Goal: Complete application form

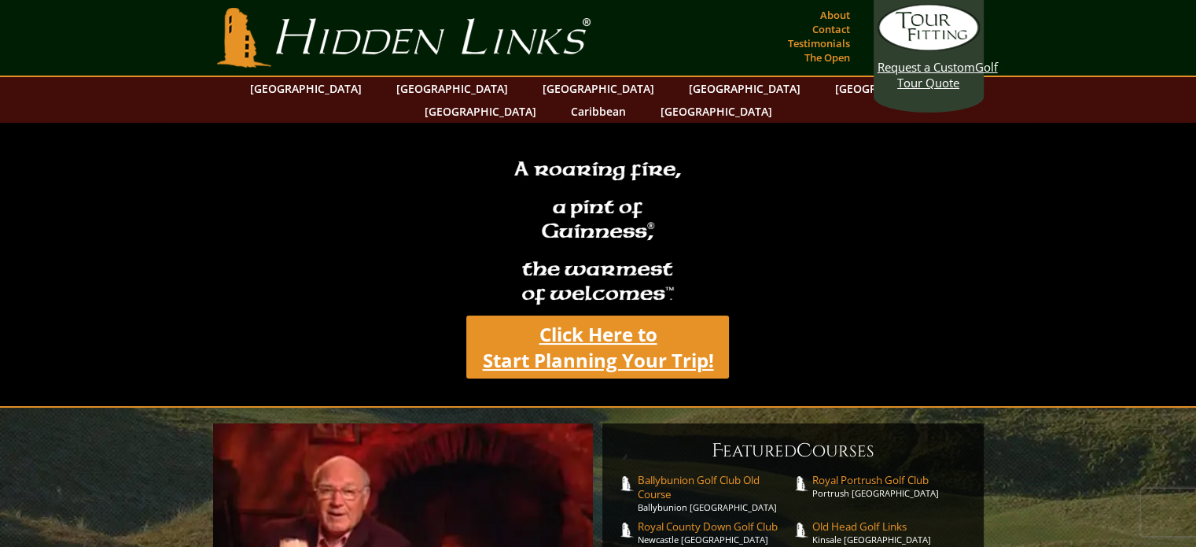
click at [591, 333] on link "Click Here to Start Planning Your Trip!" at bounding box center [597, 346] width 263 height 63
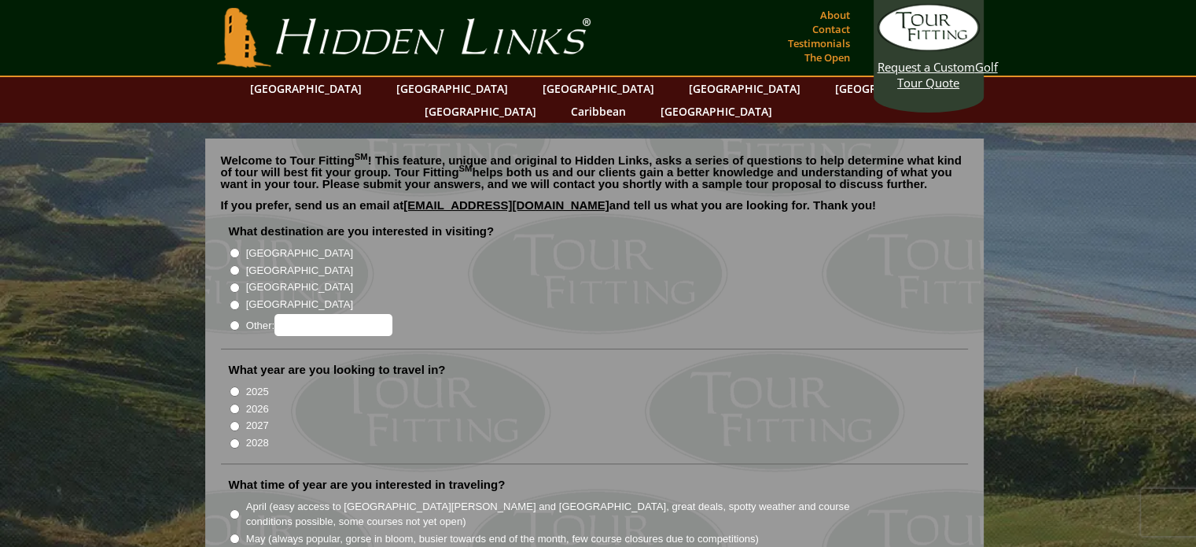
click at [230, 248] on input "[GEOGRAPHIC_DATA]" at bounding box center [235, 253] width 10 height 10
radio input "true"
click at [230, 421] on input "2027" at bounding box center [235, 426] width 10 height 10
radio input "true"
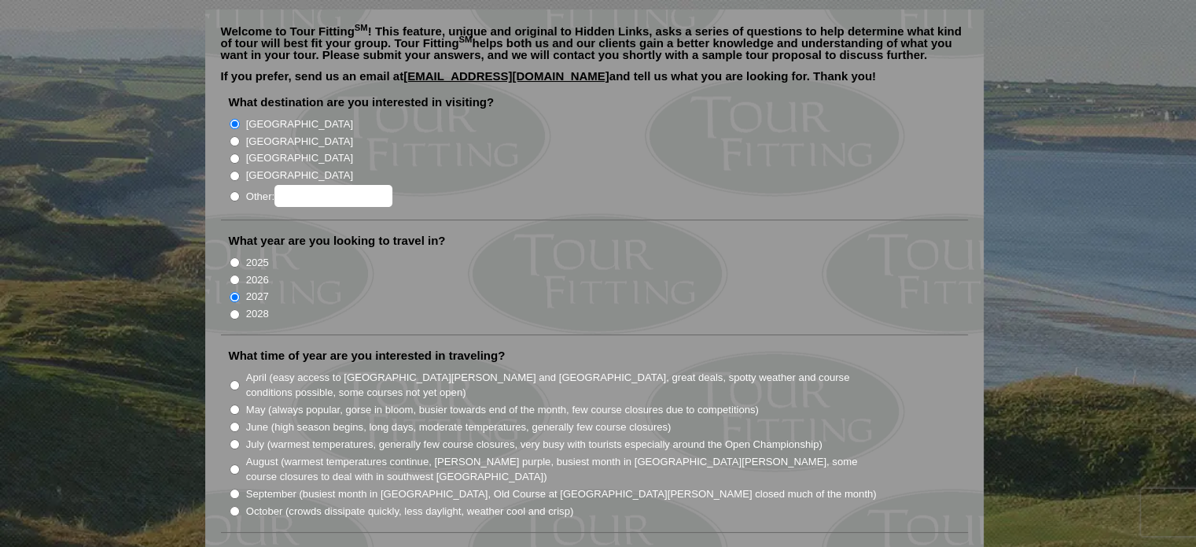
scroll to position [157, 0]
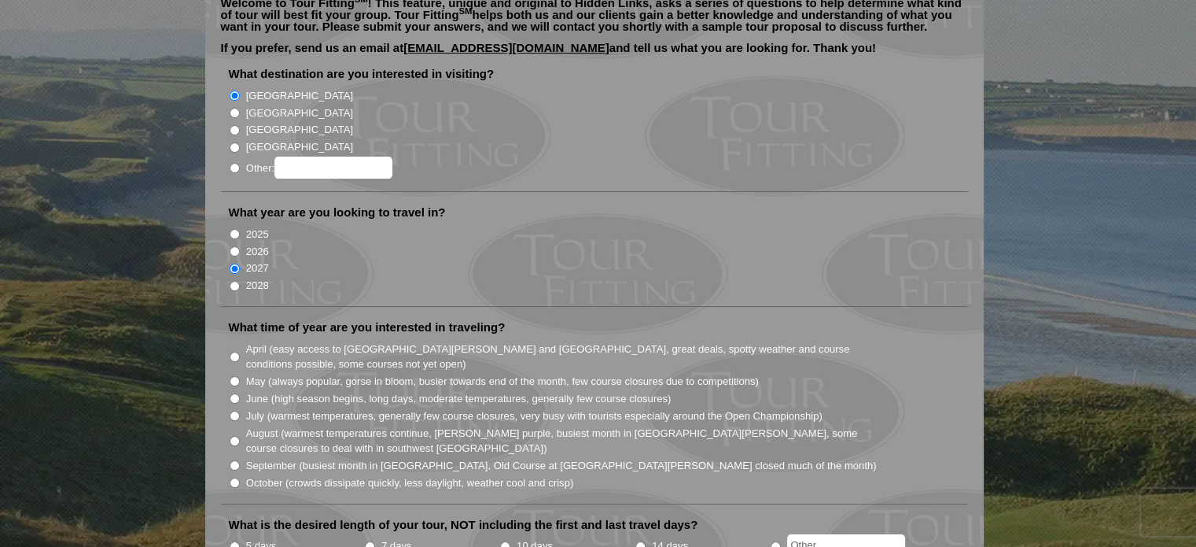
click at [234, 411] on input "July (warmest temperatures, generally few course closures, very busy with touri…" at bounding box center [235, 416] width 10 height 10
radio input "true"
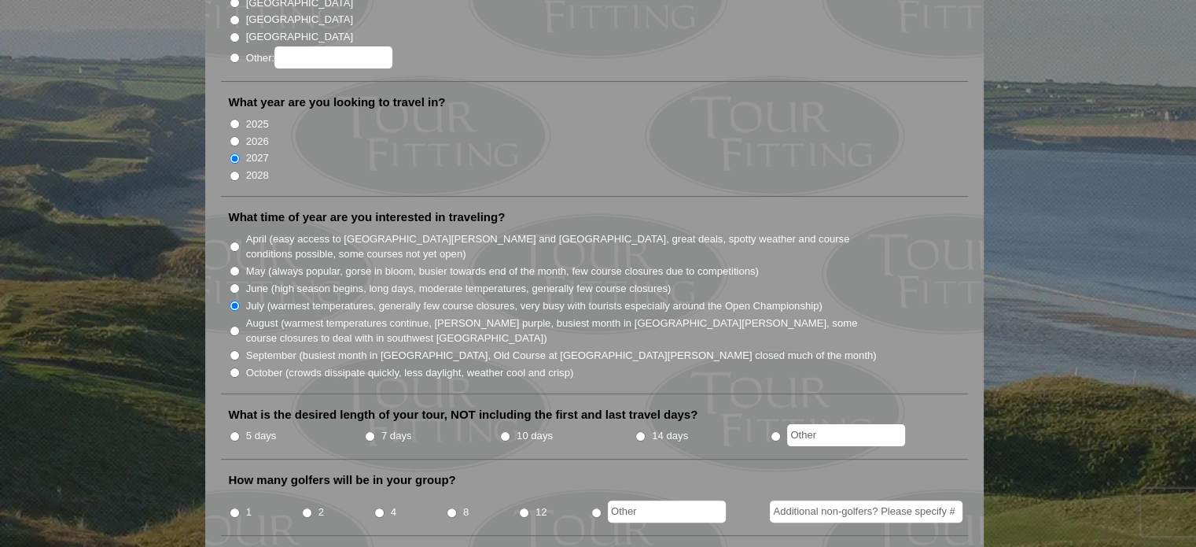
scroll to position [315, 0]
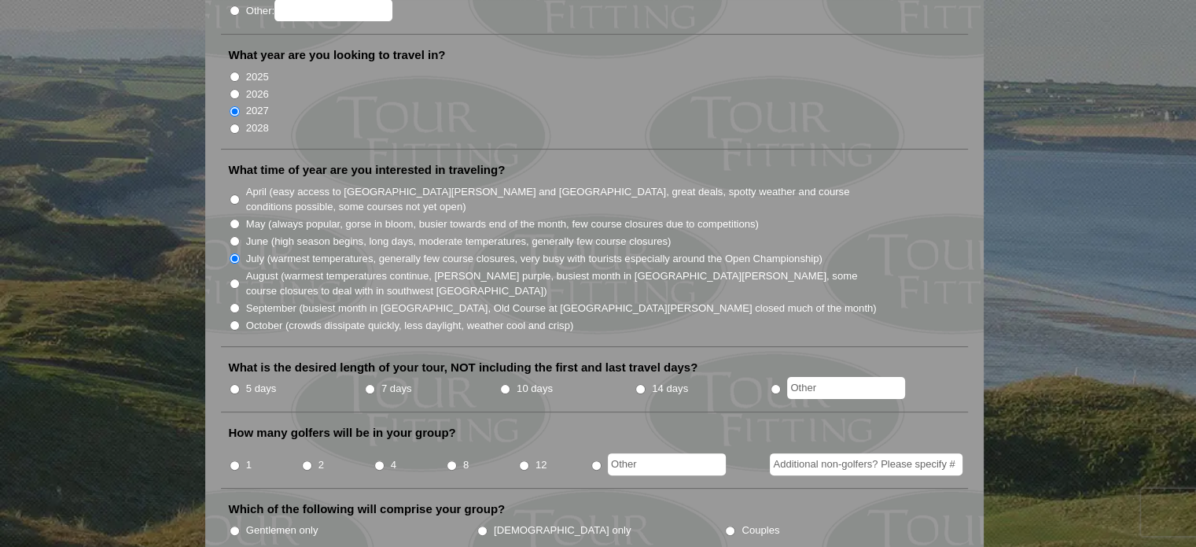
click at [236, 384] on input "5 days" at bounding box center [235, 389] width 10 height 10
radio input "true"
click at [378, 460] on input "4" at bounding box center [379, 465] width 10 height 10
radio input "true"
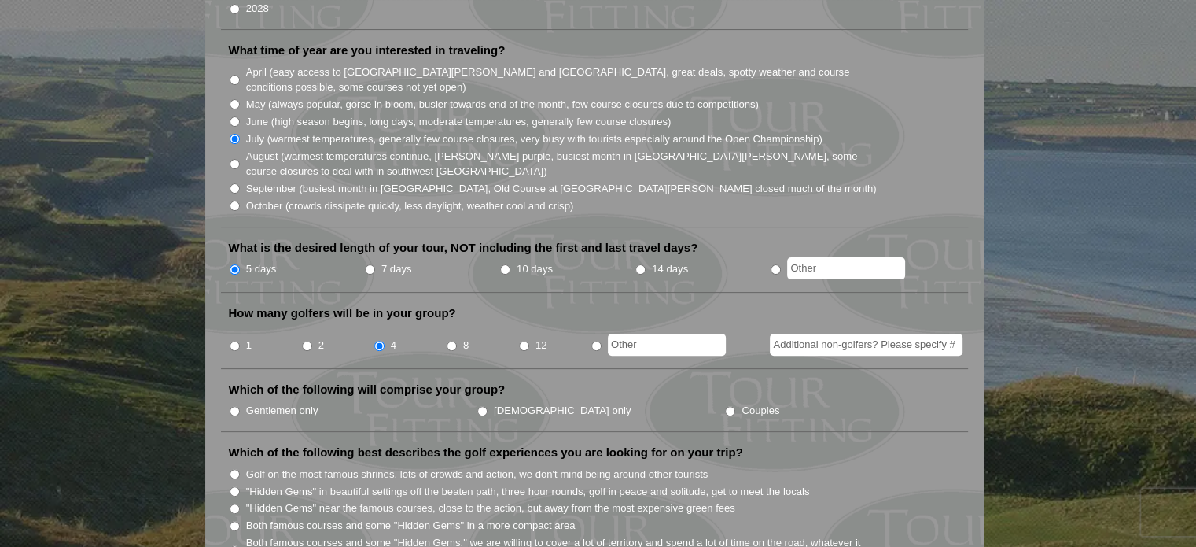
scroll to position [472, 0]
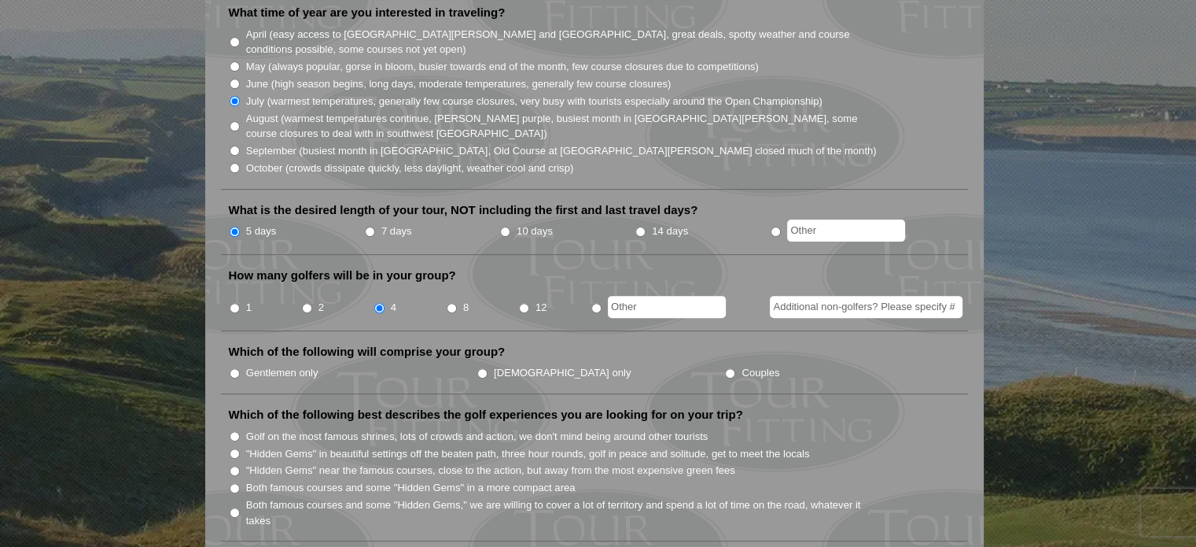
click at [233, 368] on input "Gentlemen only" at bounding box center [235, 373] width 10 height 10
radio input "true"
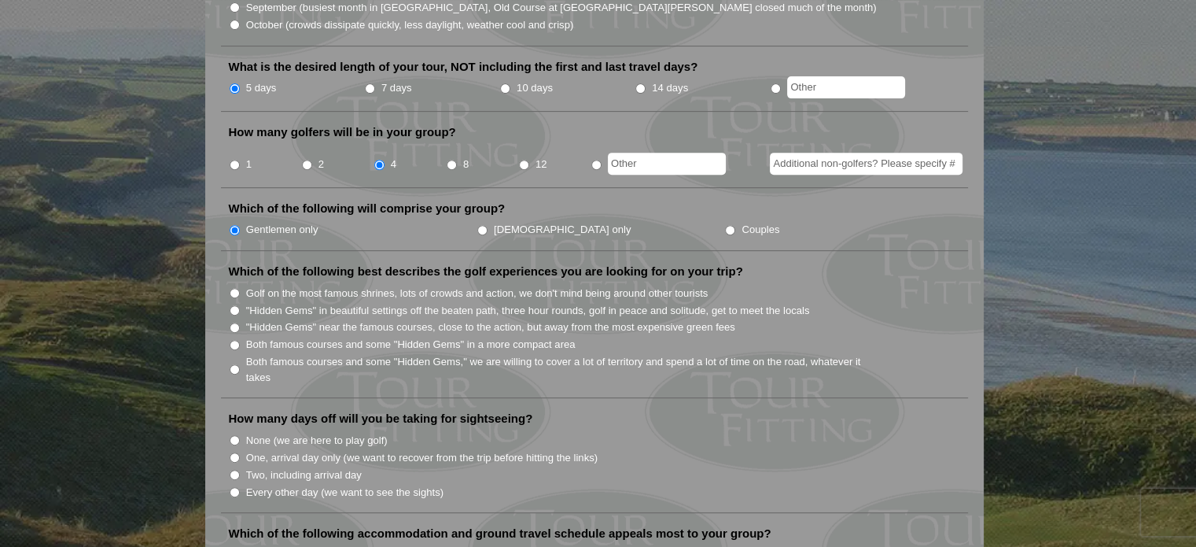
scroll to position [629, 0]
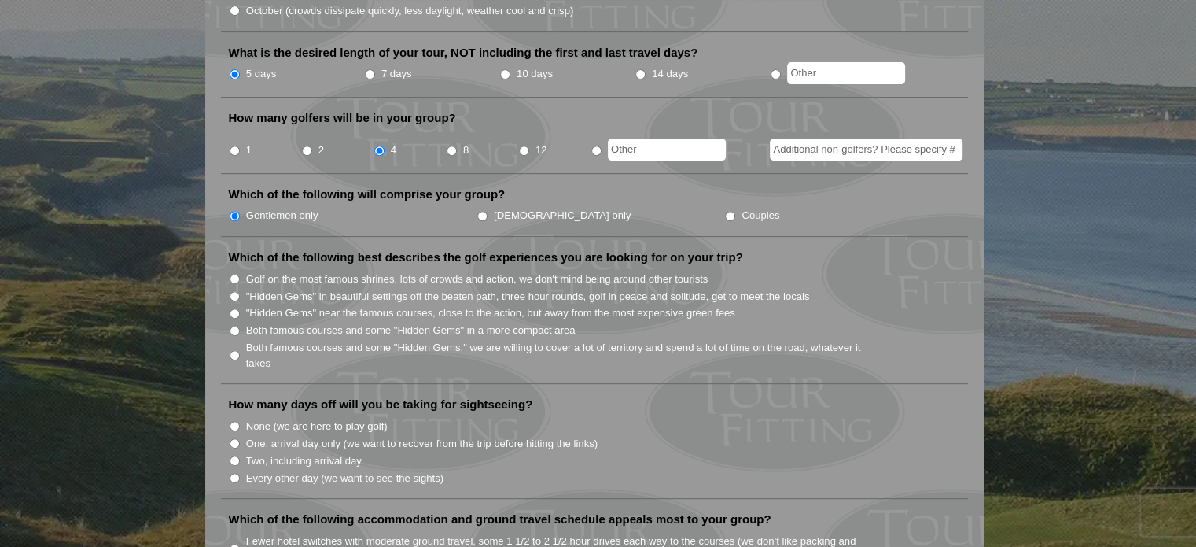
click at [235, 326] on input "Both famous courses and some "Hidden Gems" in a more compact area" at bounding box center [235, 331] width 10 height 10
radio input "true"
click at [233, 350] on input "Both famous courses and some "Hidden Gems," we are willing to cover a lot of te…" at bounding box center [235, 355] width 10 height 10
radio input "true"
click at [234, 326] on input "Both famous courses and some "Hidden Gems" in a more compact area" at bounding box center [235, 331] width 10 height 10
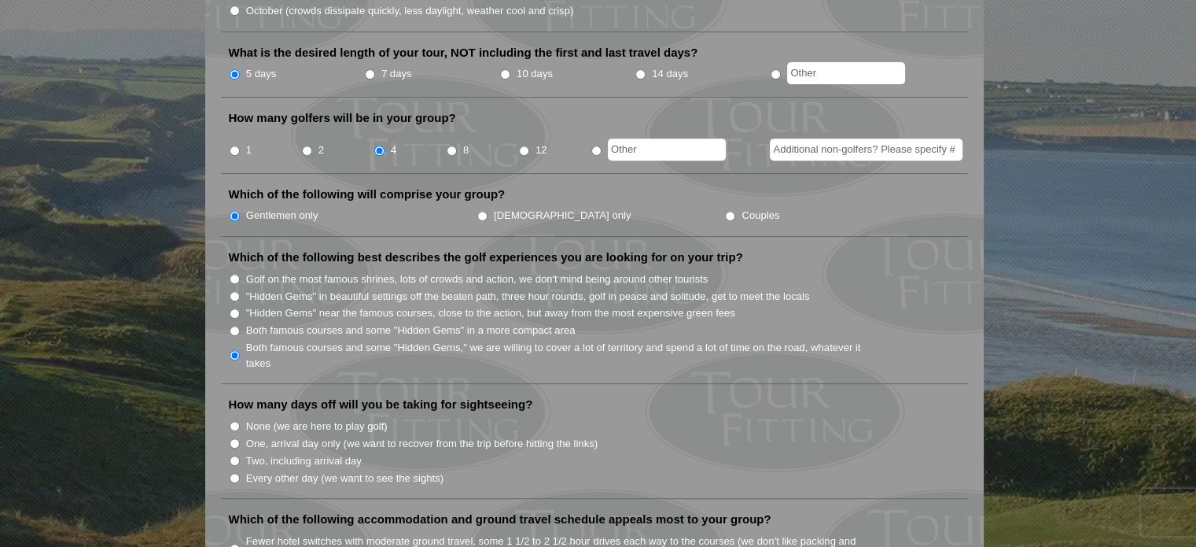
radio input "true"
click at [233, 421] on input "None (we are here to play golf)" at bounding box center [235, 426] width 10 height 10
radio input "true"
click at [230, 438] on input "One, arrival day only (we want to recover from the trip before hitting the link…" at bounding box center [235, 443] width 10 height 10
radio input "true"
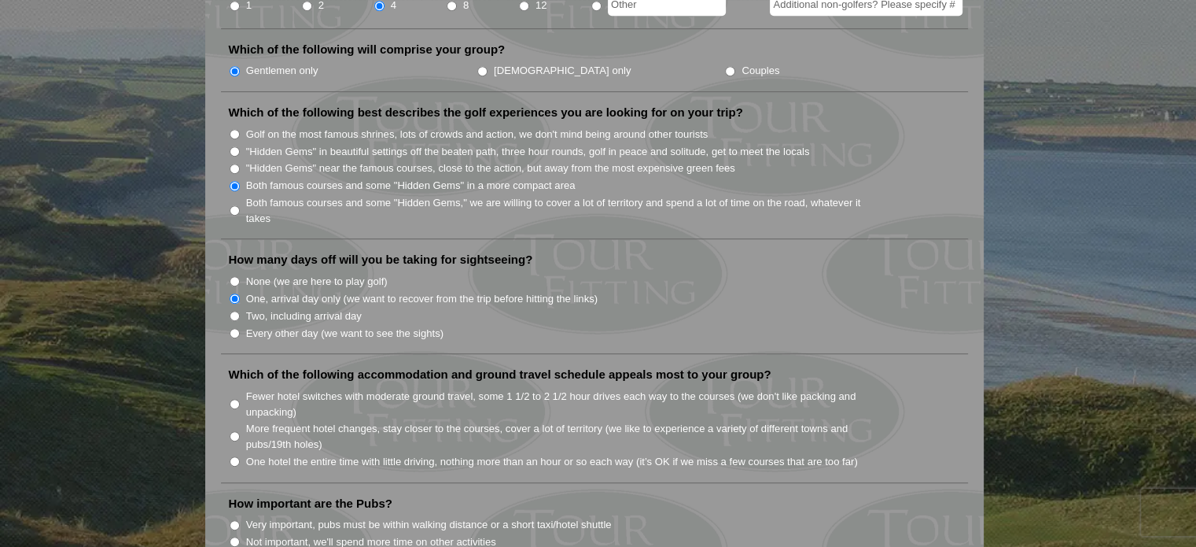
scroll to position [787, 0]
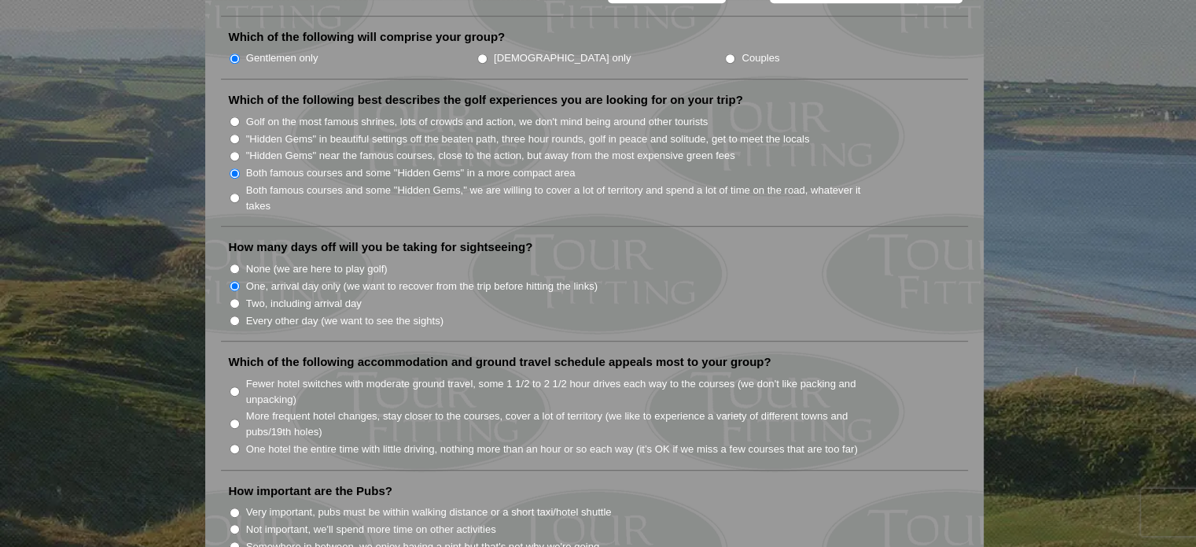
click at [234, 418] on input "More frequent hotel changes, stay closer to the courses, cover a lot of territo…" at bounding box center [235, 423] width 10 height 10
radio input "true"
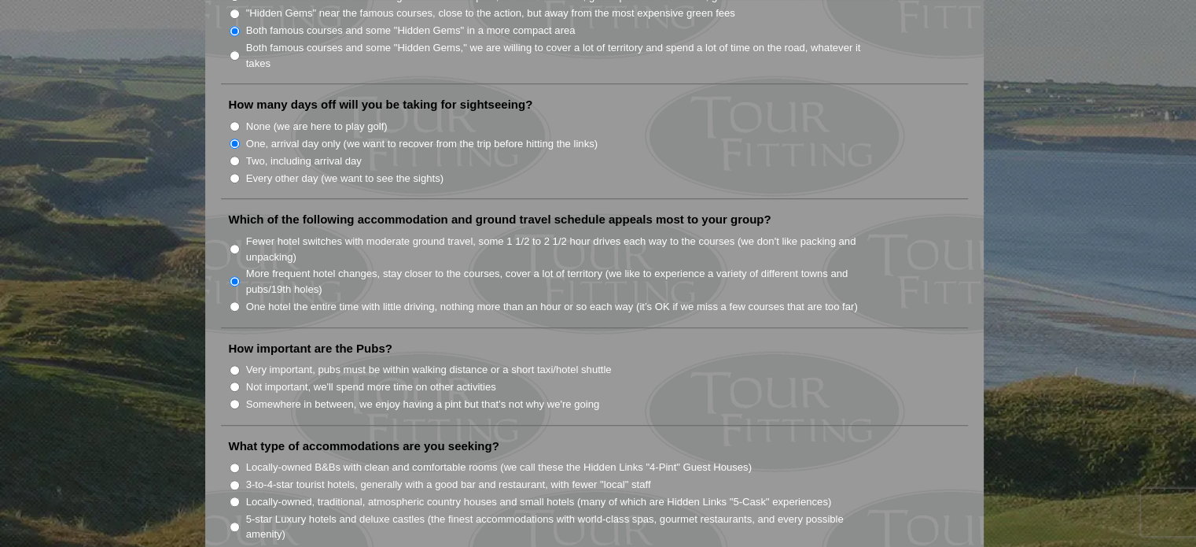
scroll to position [944, 0]
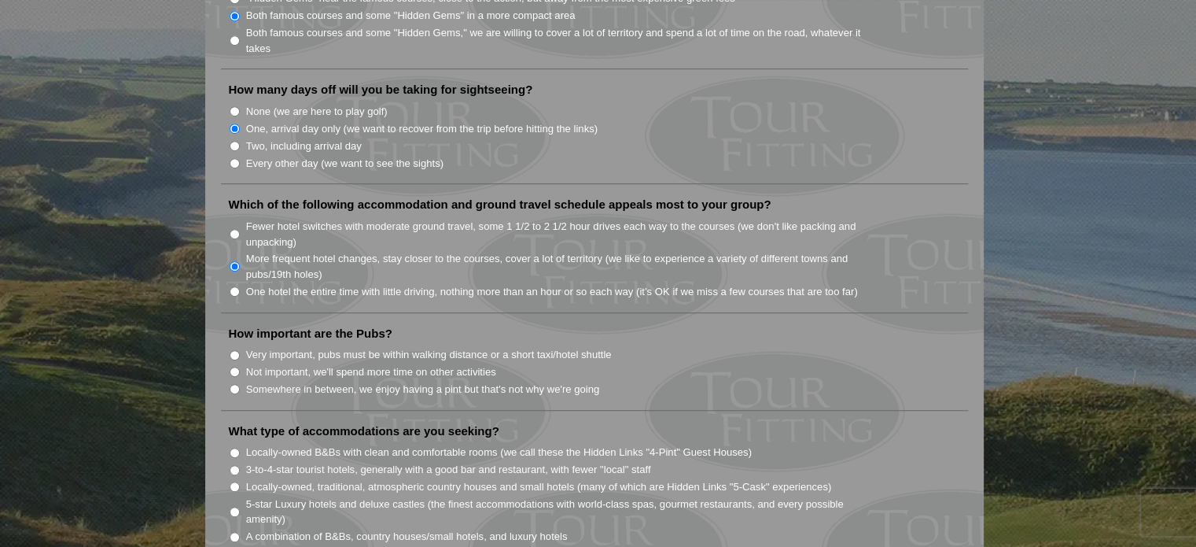
click at [235, 384] on input "Somewhere in between, we enjoy having a pint but that's not why we're going" at bounding box center [235, 389] width 10 height 10
radio input "true"
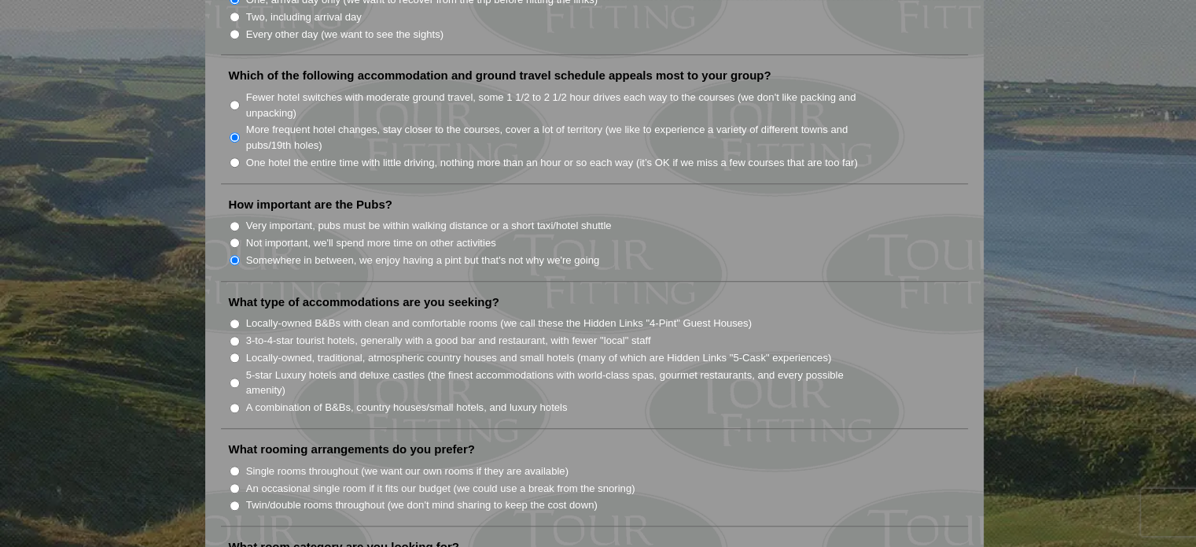
scroll to position [1101, 0]
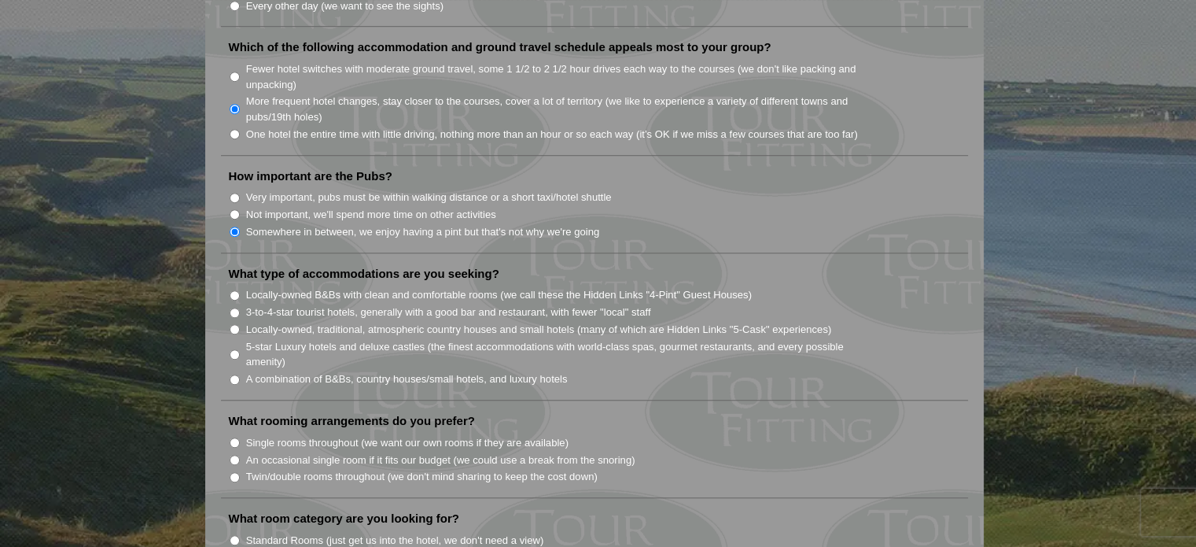
click at [232, 374] on input "A combination of B&Bs, country houses/small hotels, and luxury hotels" at bounding box center [235, 379] width 10 height 10
radio input "true"
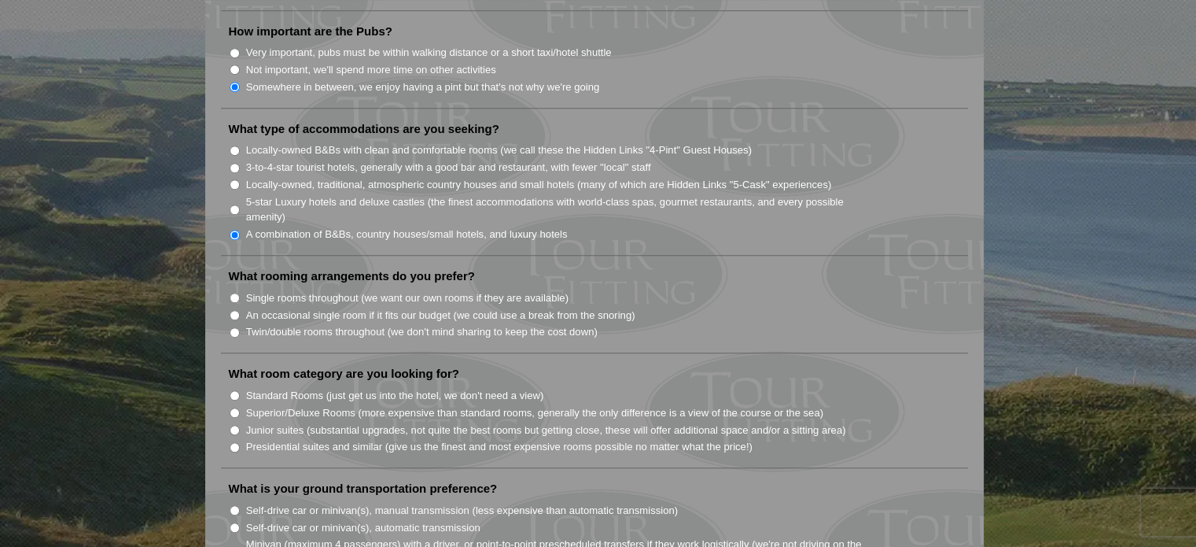
scroll to position [1258, 0]
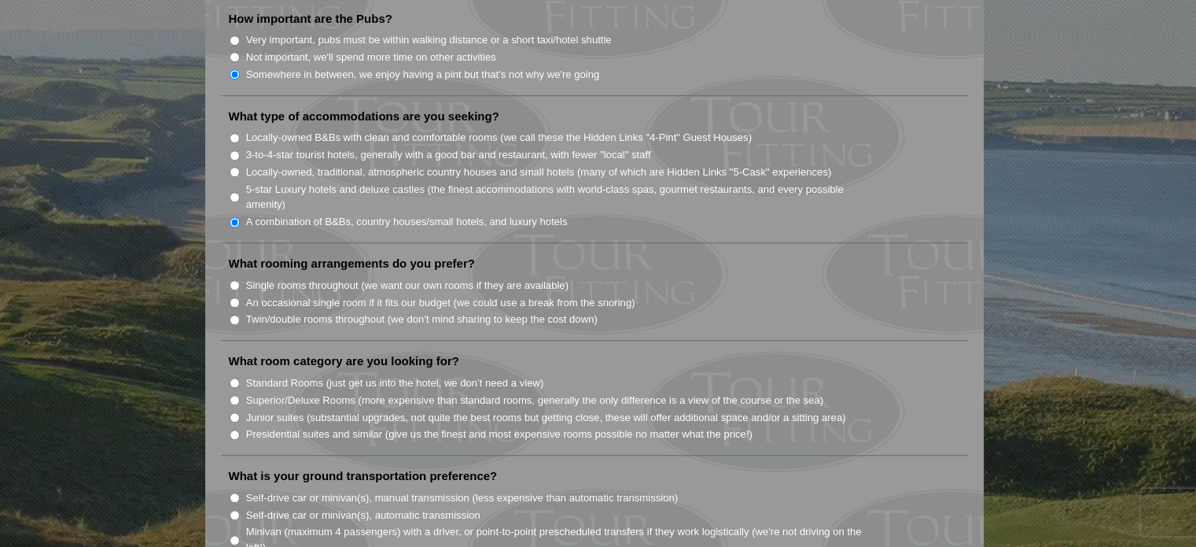
click at [234, 297] on input "An occasional single room if it fits our budget (we could use a break from the …" at bounding box center [235, 302] width 10 height 10
radio input "true"
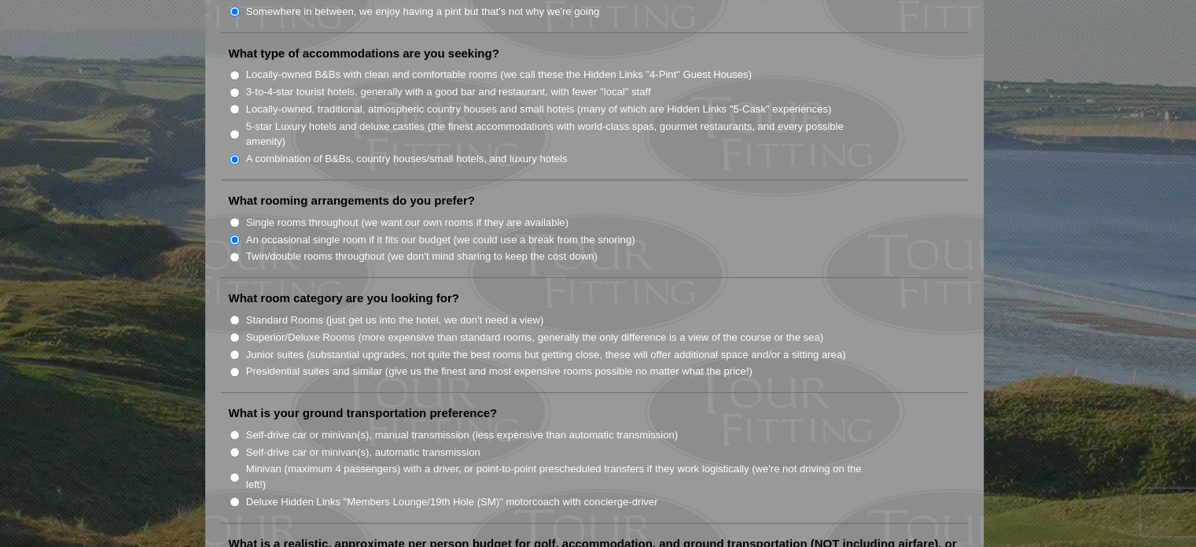
scroll to position [1416, 0]
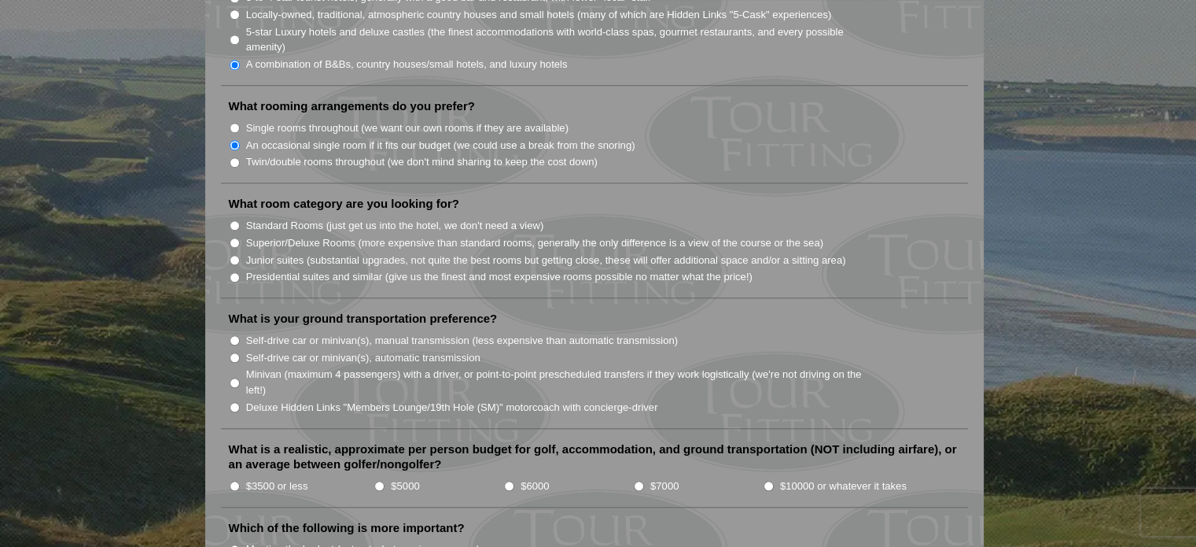
click at [234, 220] on input "Standard Rooms (just get us into the hotel, we don't need a view)" at bounding box center [235, 225] width 10 height 10
radio input "true"
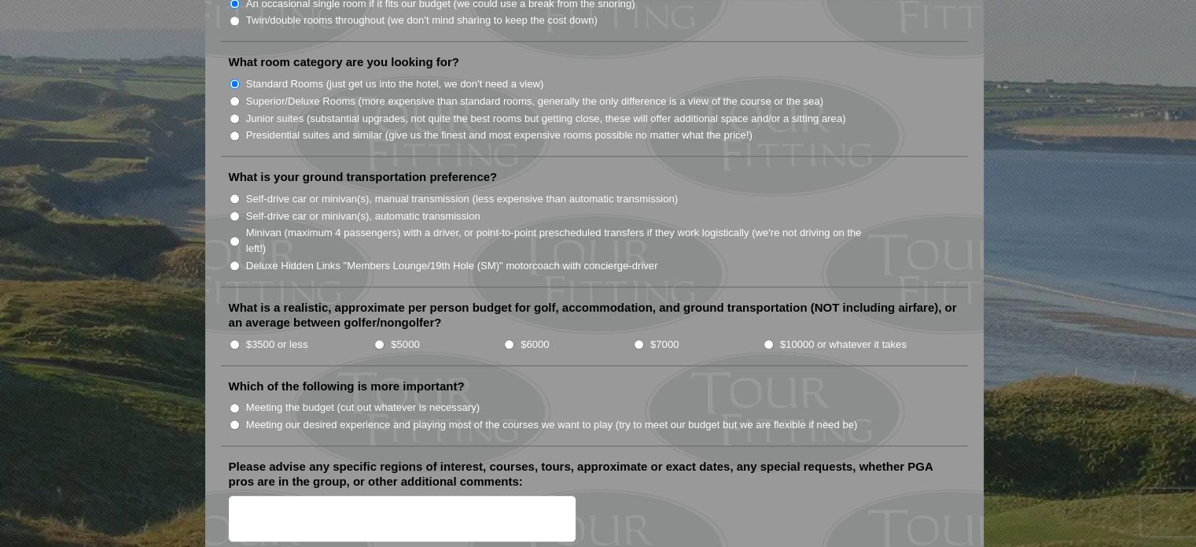
scroll to position [1573, 0]
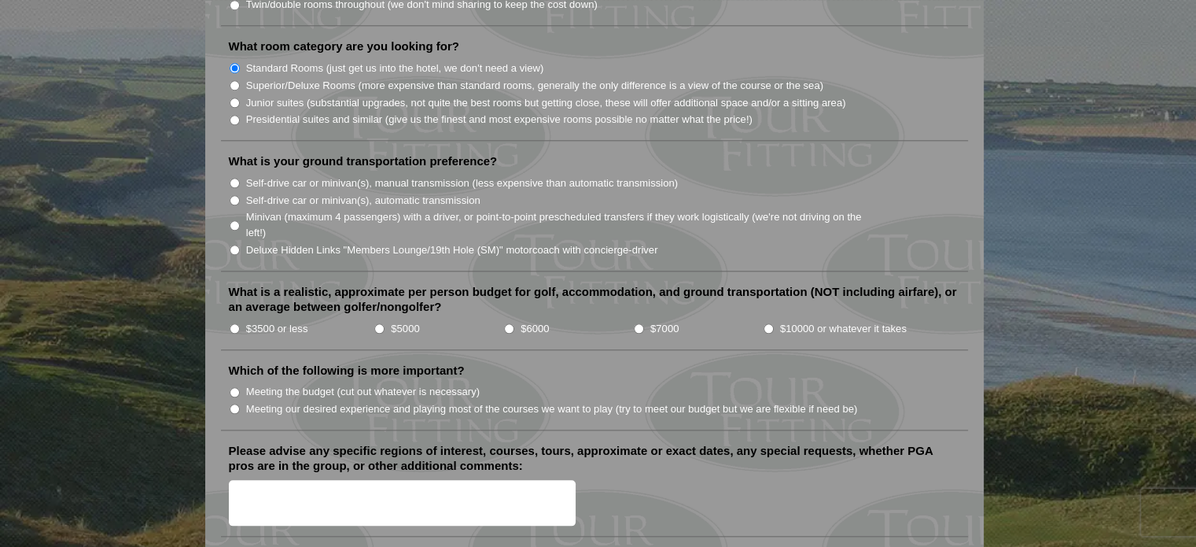
click at [233, 178] on input "Self-drive car or minivan(s), manual transmission (less expensive than automati…" at bounding box center [235, 183] width 10 height 10
radio input "true"
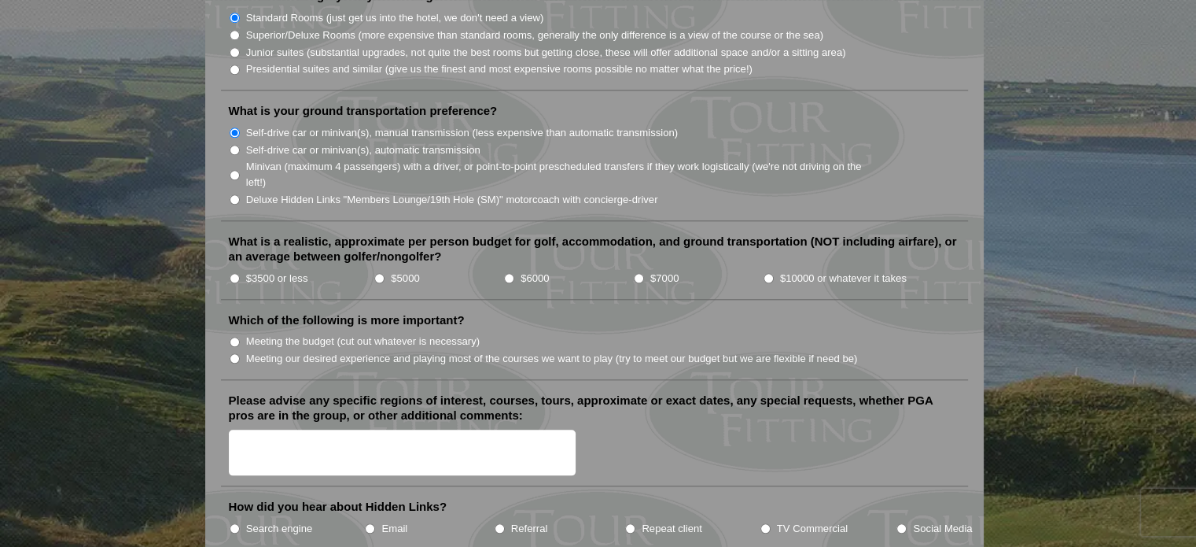
scroll to position [1652, 0]
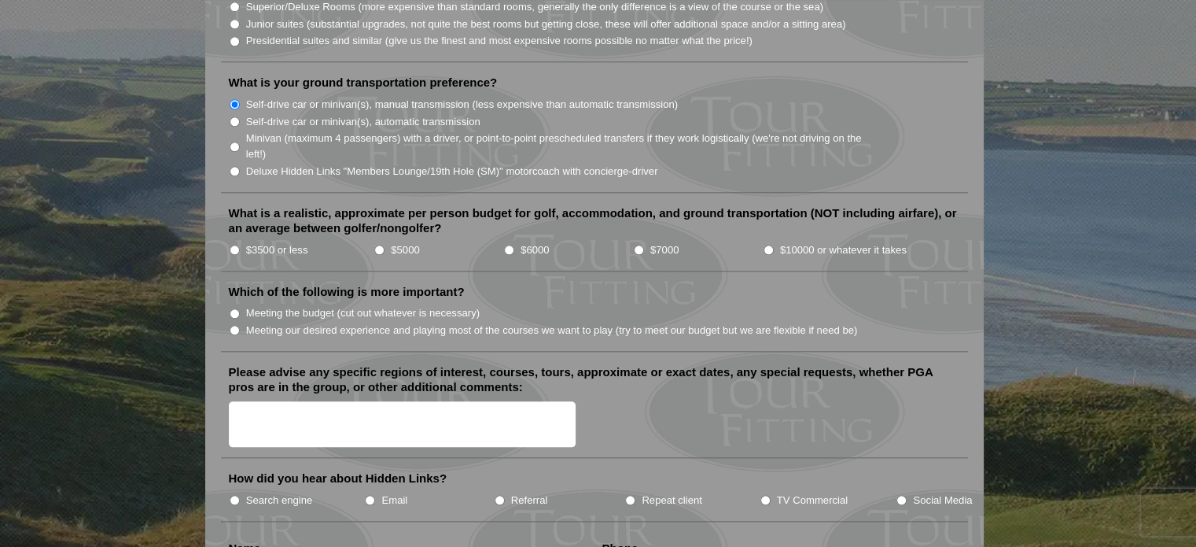
click at [235, 245] on input "$3500 or less" at bounding box center [235, 250] width 10 height 10
radio input "true"
click at [234, 325] on input "Meeting our desired experience and playing most of the courses we want to play …" at bounding box center [235, 330] width 10 height 10
radio input "true"
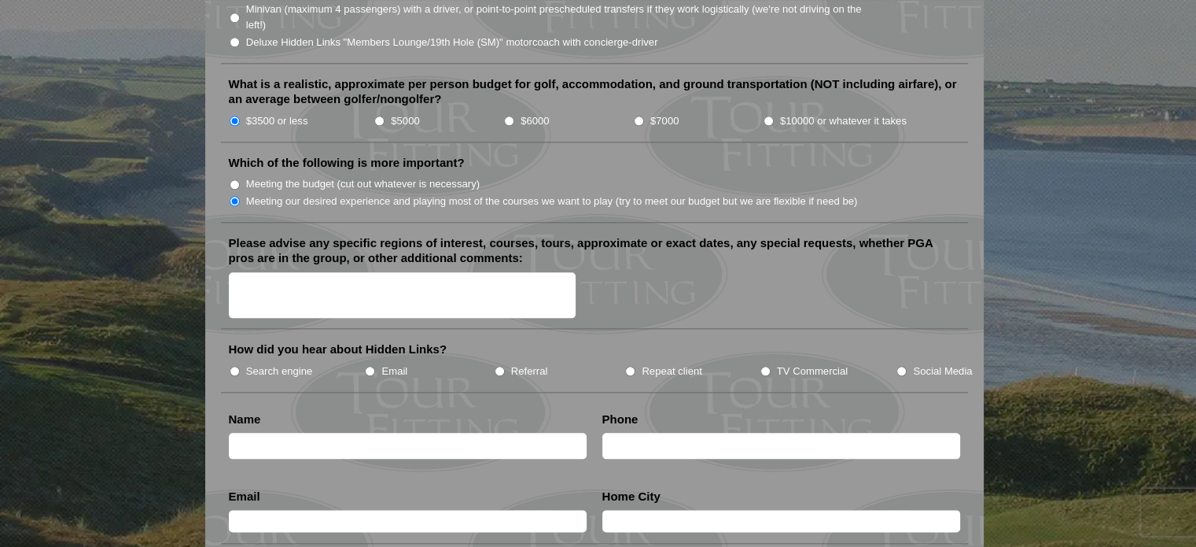
scroll to position [1809, 0]
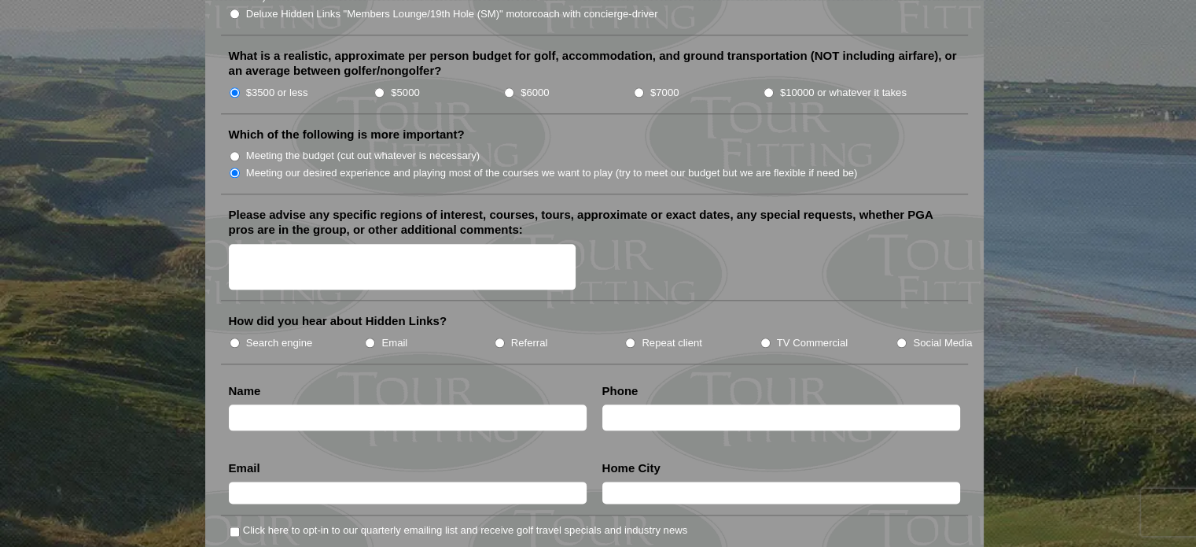
click at [236, 337] on input "Search engine" at bounding box center [235, 342] width 10 height 10
radio input "true"
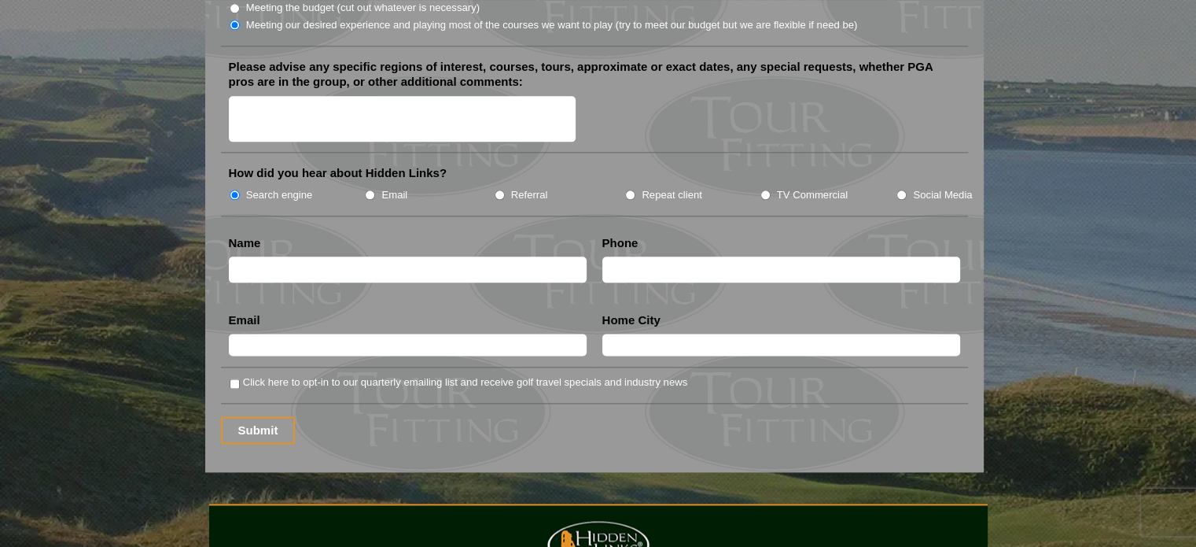
scroll to position [1966, 0]
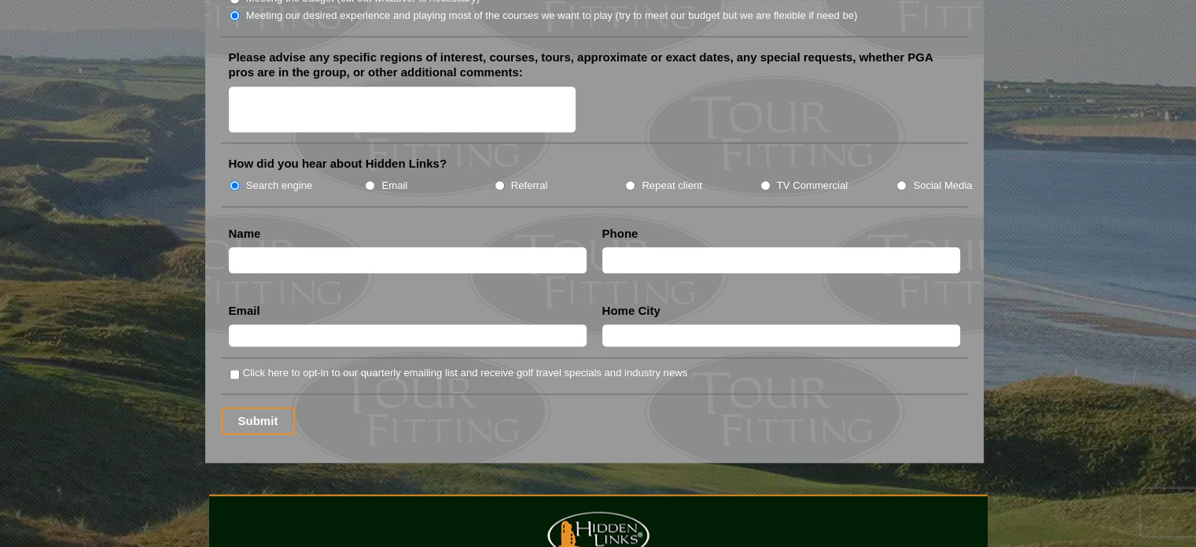
click at [289, 247] on input "text" at bounding box center [408, 260] width 358 height 26
type input "[PERSON_NAME]"
type input "2566896700"
type input "[EMAIL_ADDRESS][DOMAIN_NAME]"
type input "Gadsden"
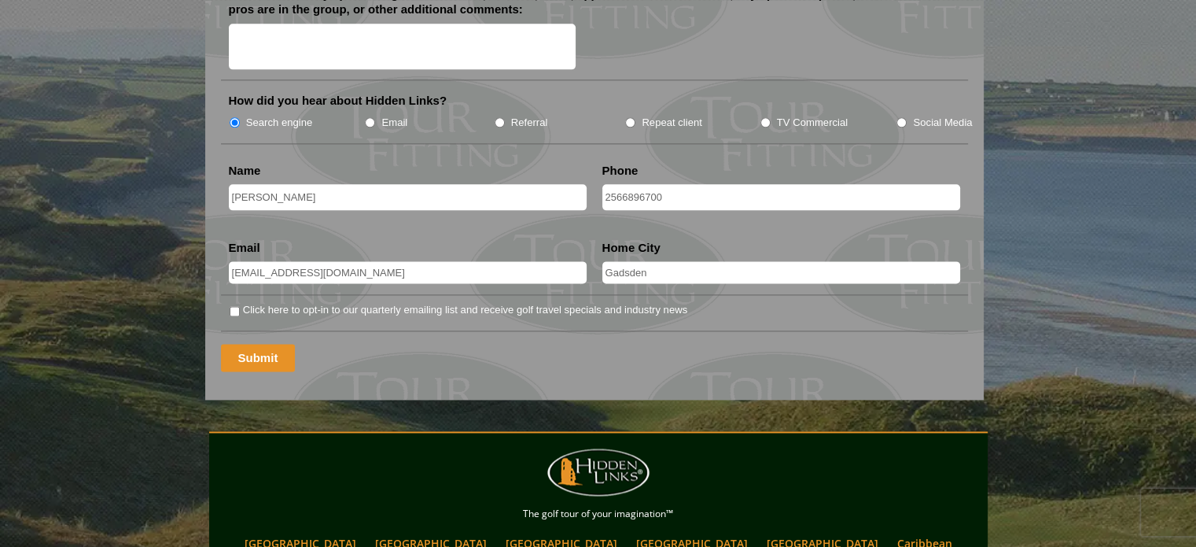
scroll to position [2124, 0]
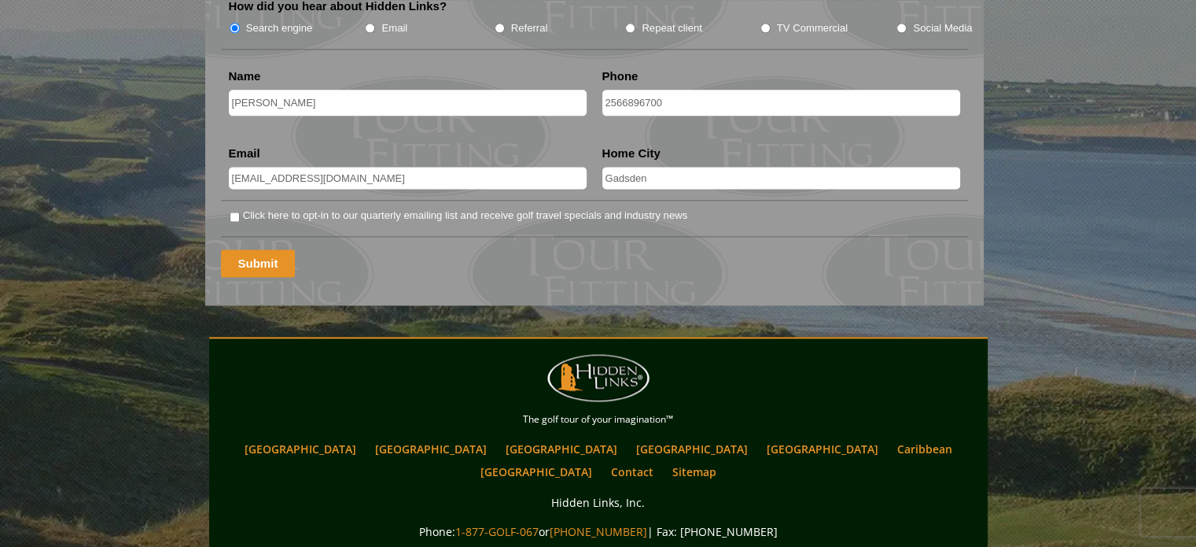
click at [255, 249] on input "Submit" at bounding box center [258, 263] width 75 height 28
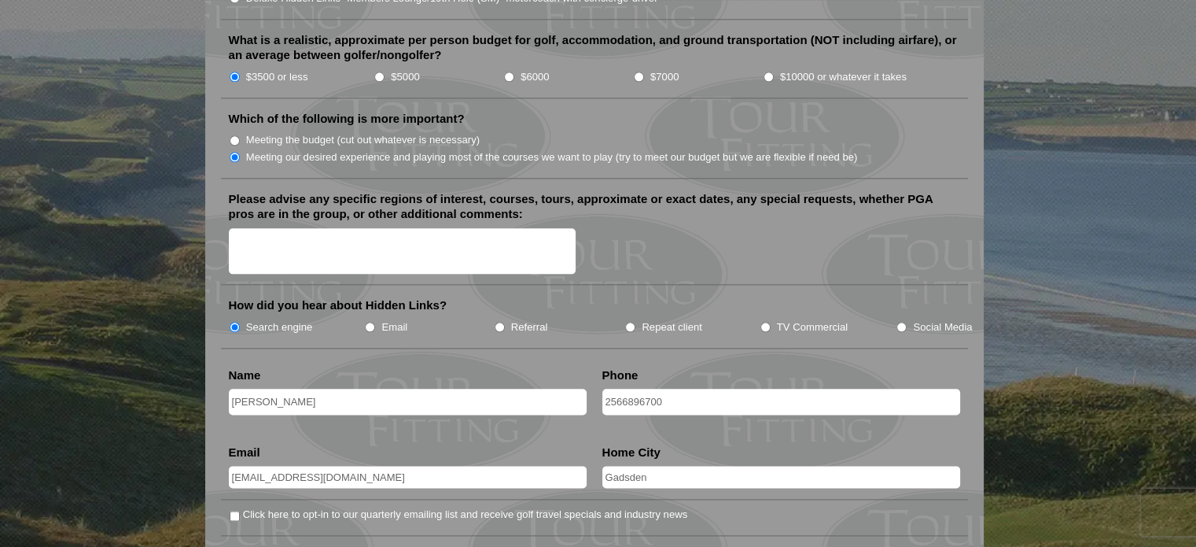
scroll to position [1888, 0]
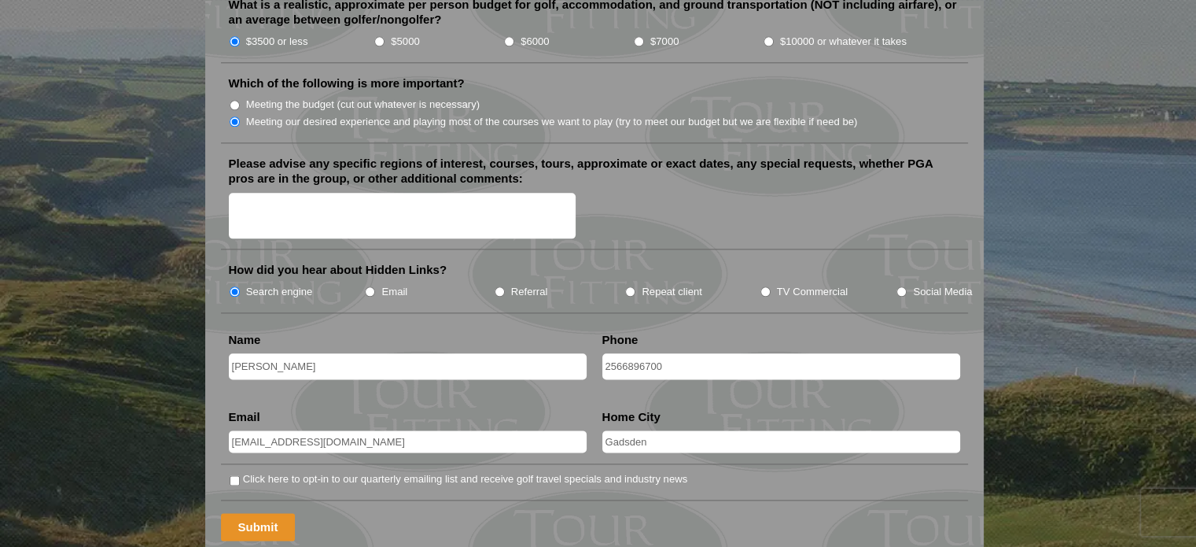
click at [271, 513] on input "Submit" at bounding box center [258, 527] width 75 height 28
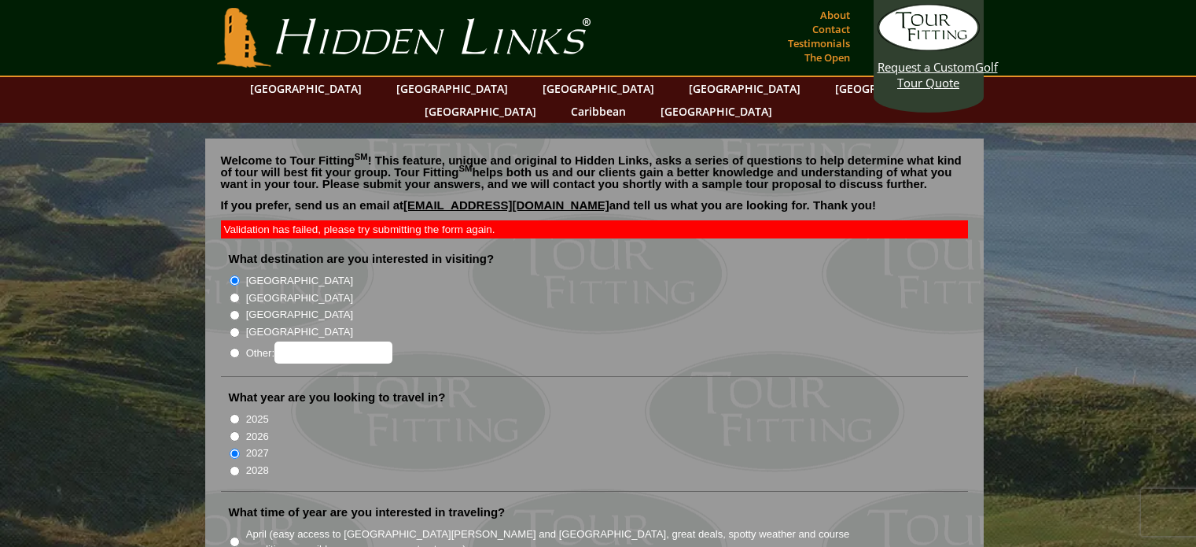
scroll to position [1888, 0]
